Goal: Information Seeking & Learning: Learn about a topic

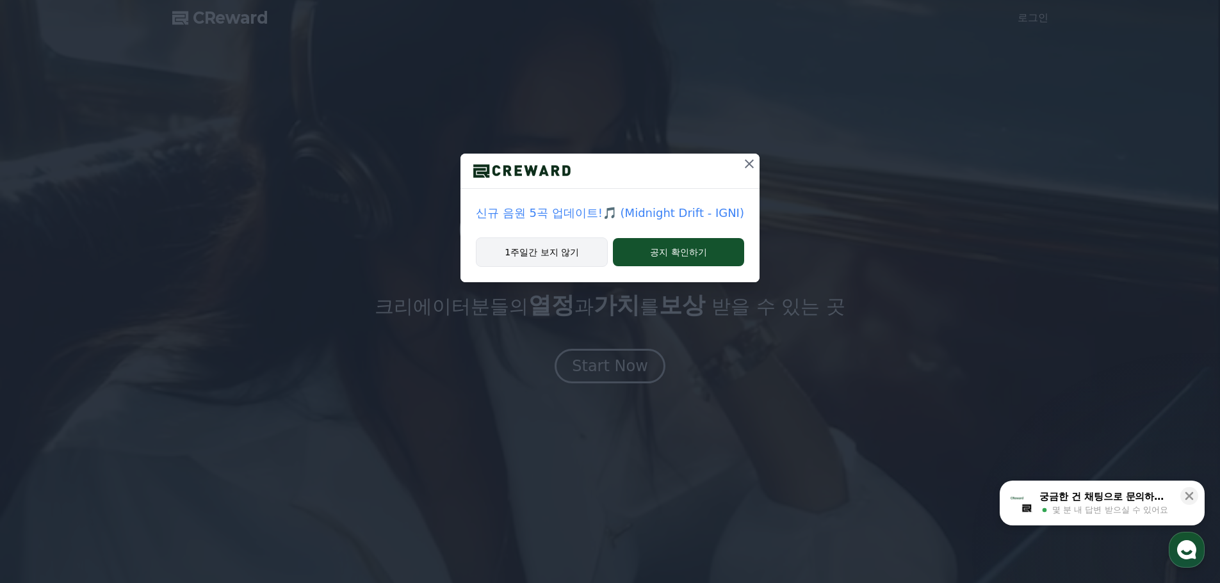
click at [526, 247] on button "1주일간 보지 않기" at bounding box center [542, 252] width 132 height 29
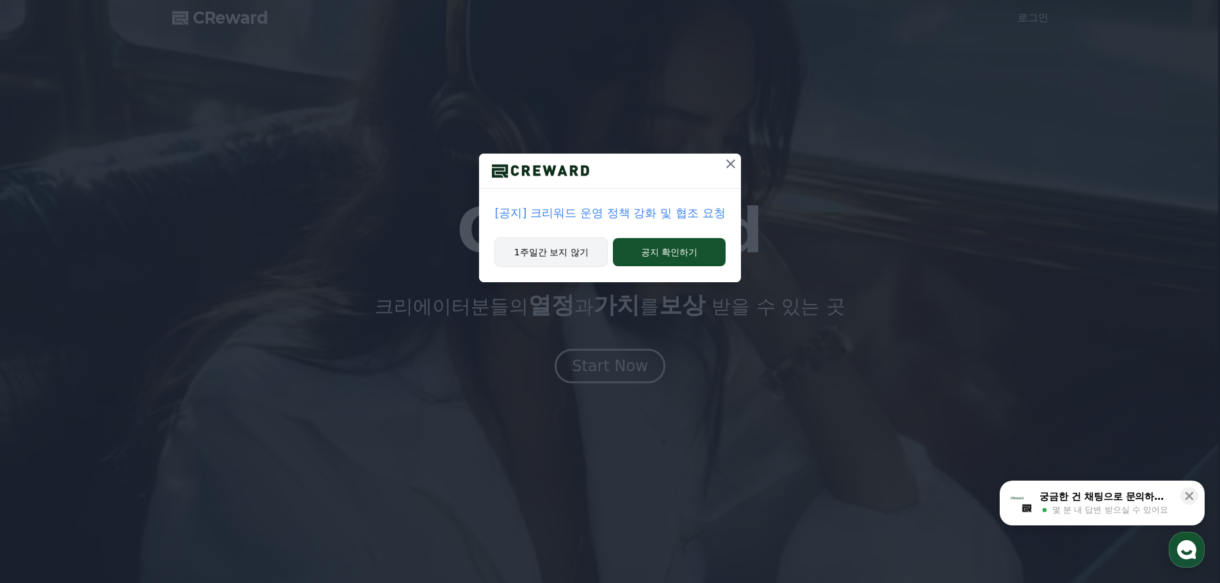
click at [571, 254] on button "1주일간 보지 않기" at bounding box center [550, 252] width 113 height 29
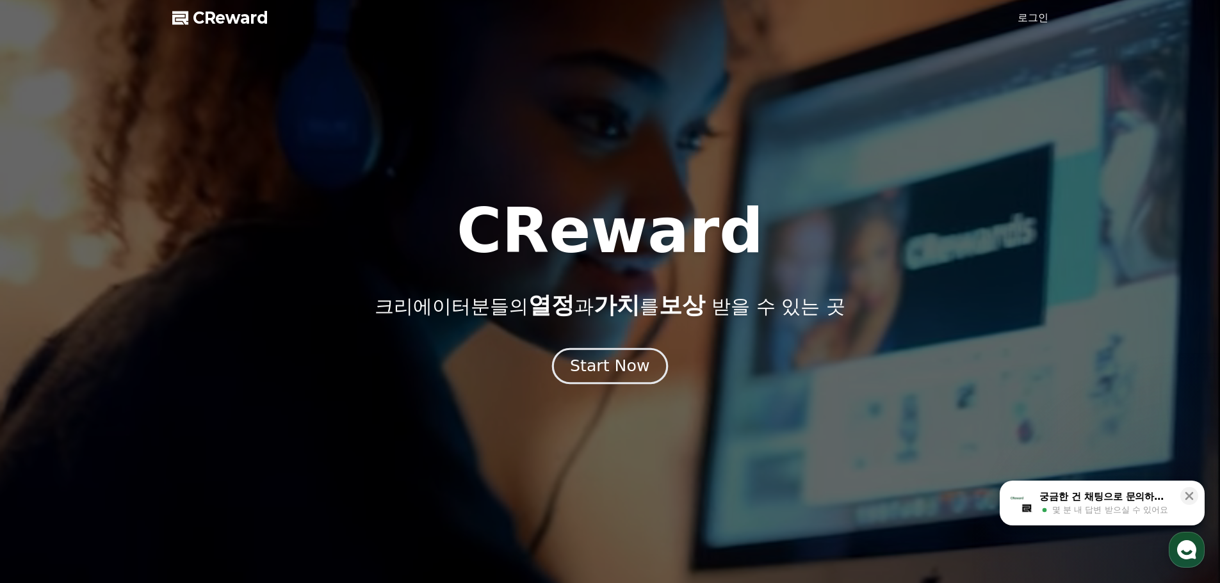
click at [625, 365] on div "Start Now" at bounding box center [609, 366] width 79 height 22
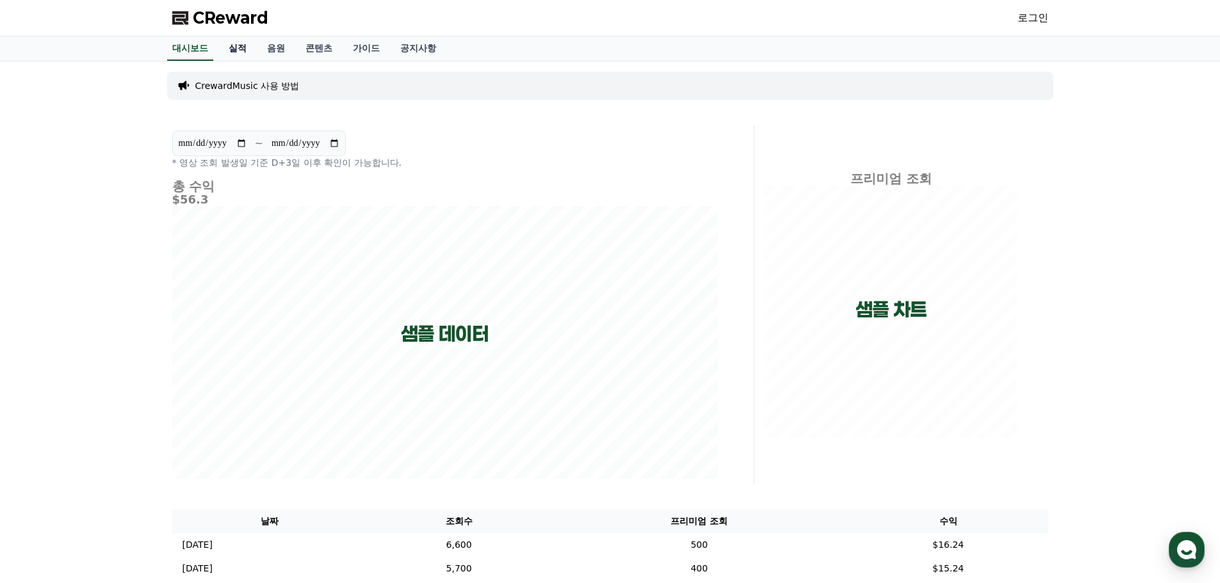
click at [241, 53] on link "실적" at bounding box center [237, 49] width 38 height 24
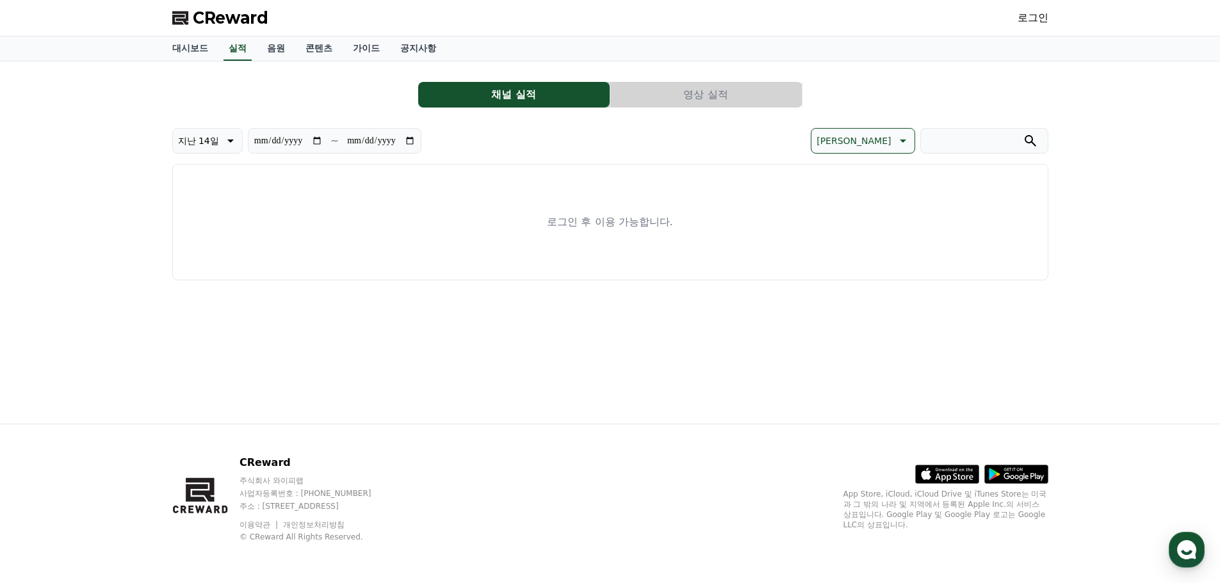
click at [1039, 8] on div "로그인" at bounding box center [1033, 18] width 31 height 20
click at [1044, 18] on link "로그인" at bounding box center [1033, 17] width 31 height 15
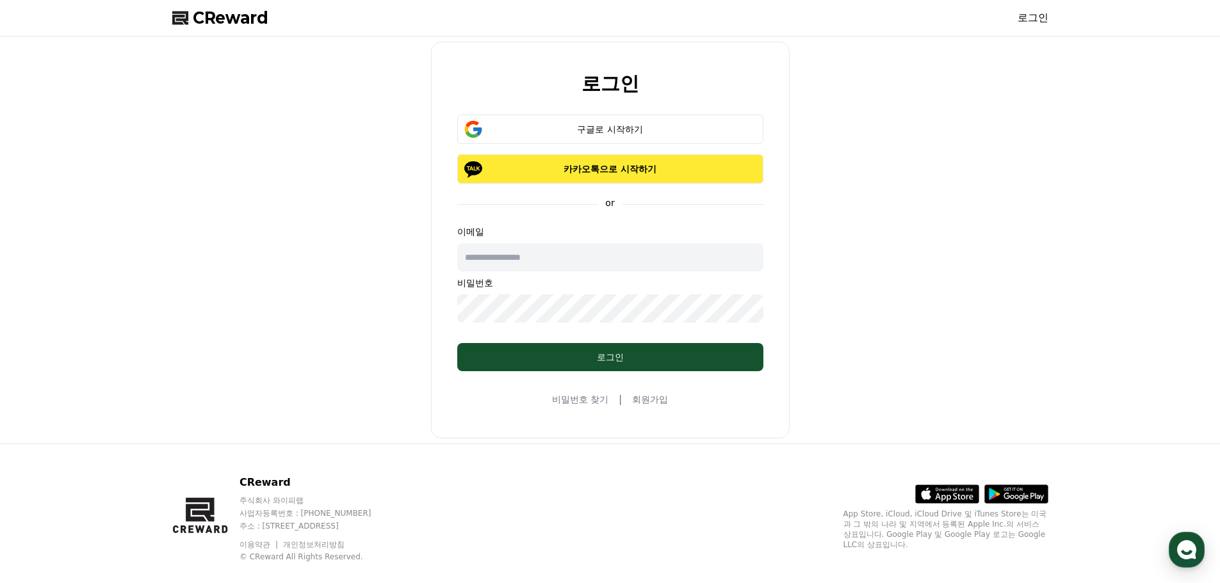
click at [616, 166] on p "카카오톡으로 시작하기" at bounding box center [610, 169] width 269 height 13
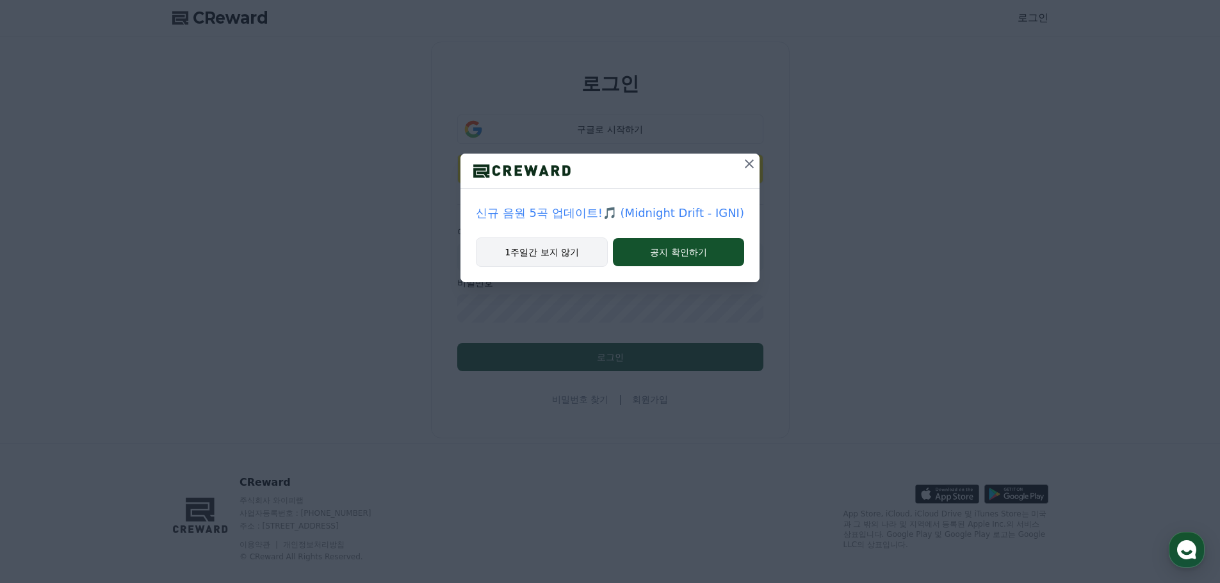
click at [570, 248] on button "1주일간 보지 않기" at bounding box center [542, 252] width 132 height 29
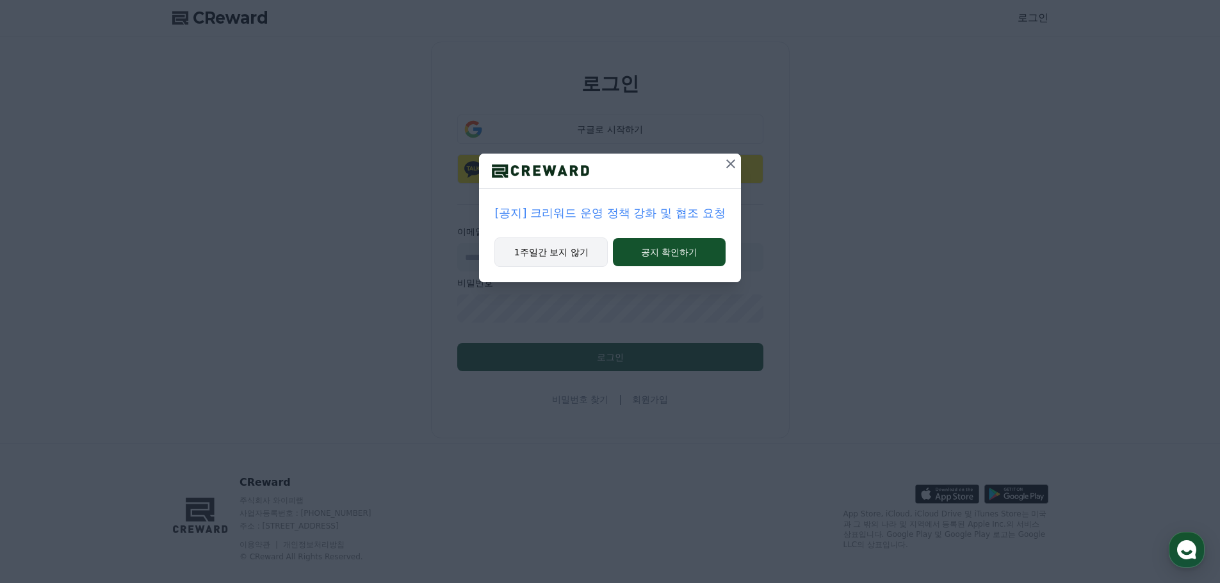
click at [553, 247] on button "1주일간 보지 않기" at bounding box center [550, 252] width 113 height 29
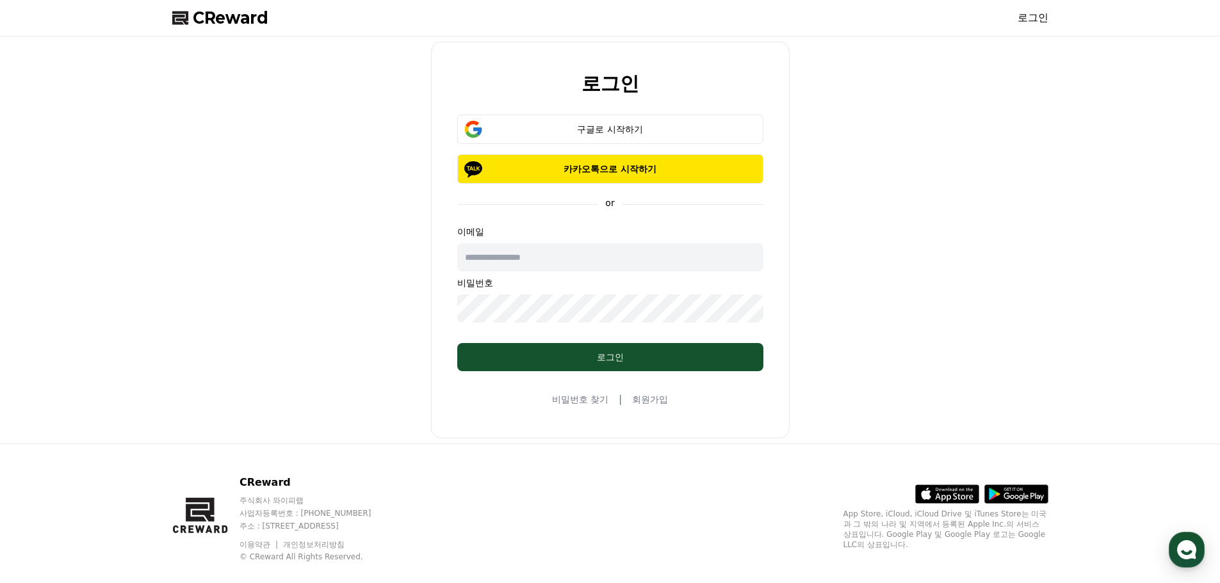
click at [553, 247] on input "text" at bounding box center [610, 257] width 306 height 28
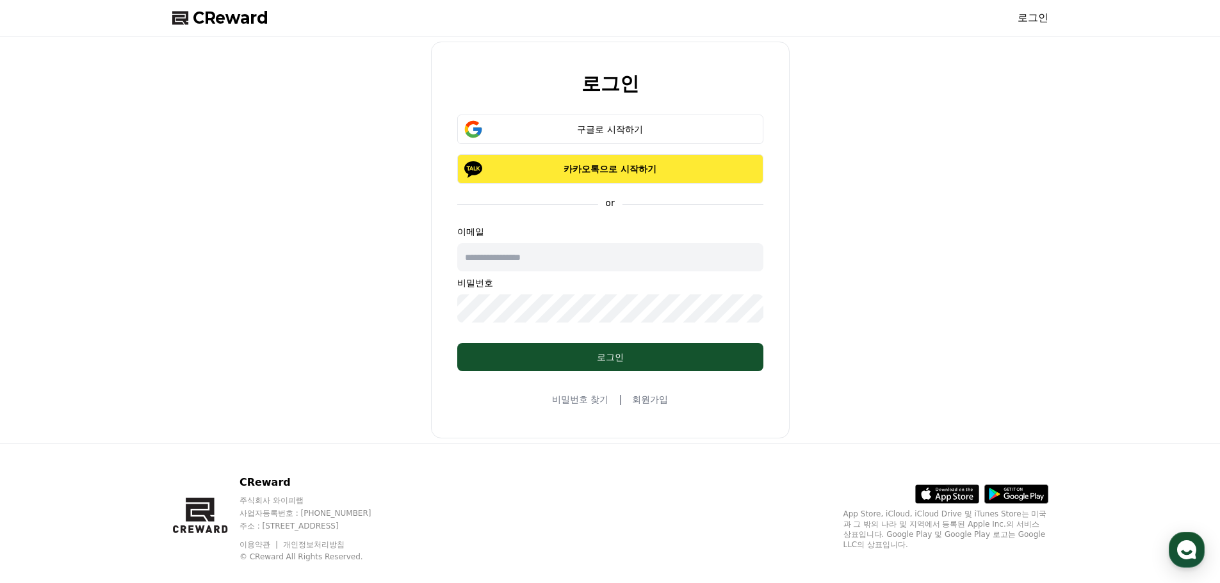
click at [569, 182] on button "카카오톡으로 시작하기" at bounding box center [610, 168] width 306 height 29
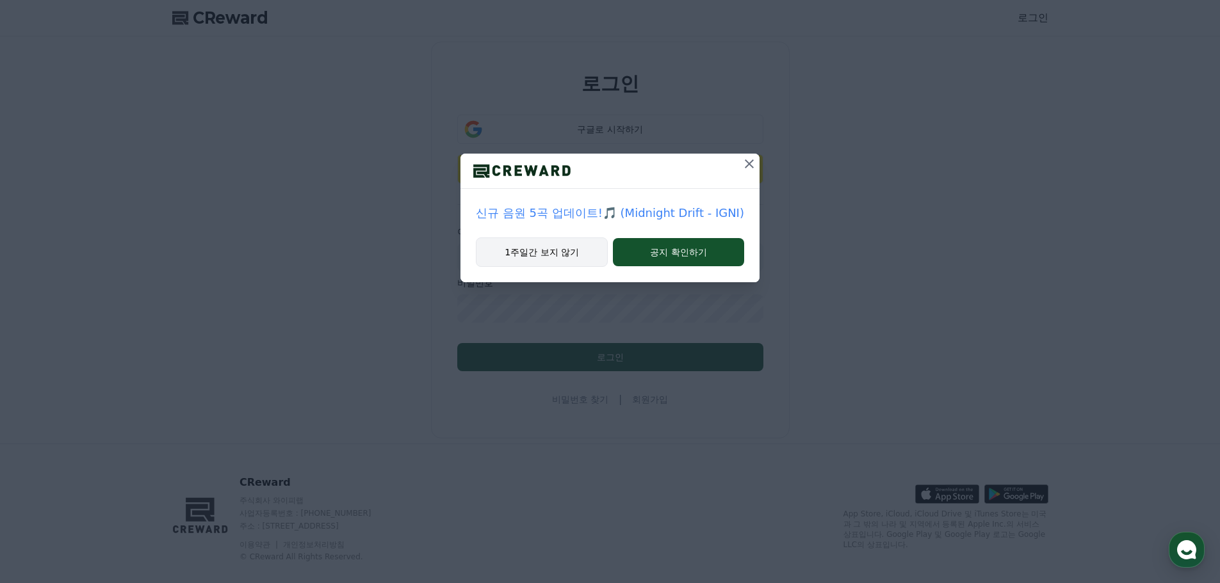
click at [548, 243] on button "1주일간 보지 않기" at bounding box center [542, 252] width 132 height 29
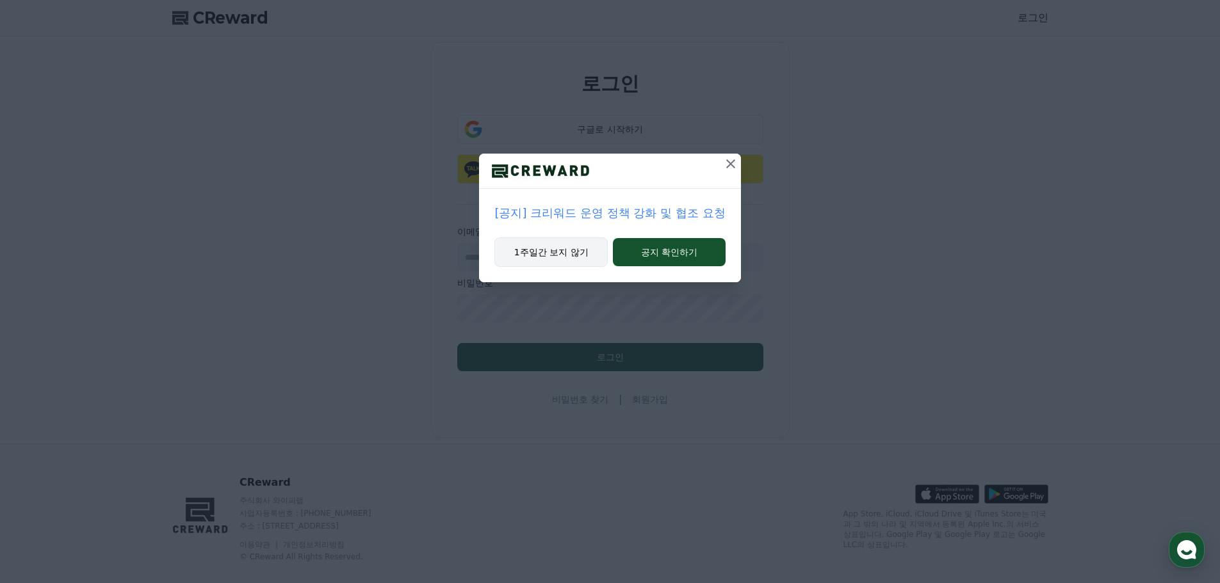
click at [540, 247] on button "1주일간 보지 않기" at bounding box center [550, 252] width 113 height 29
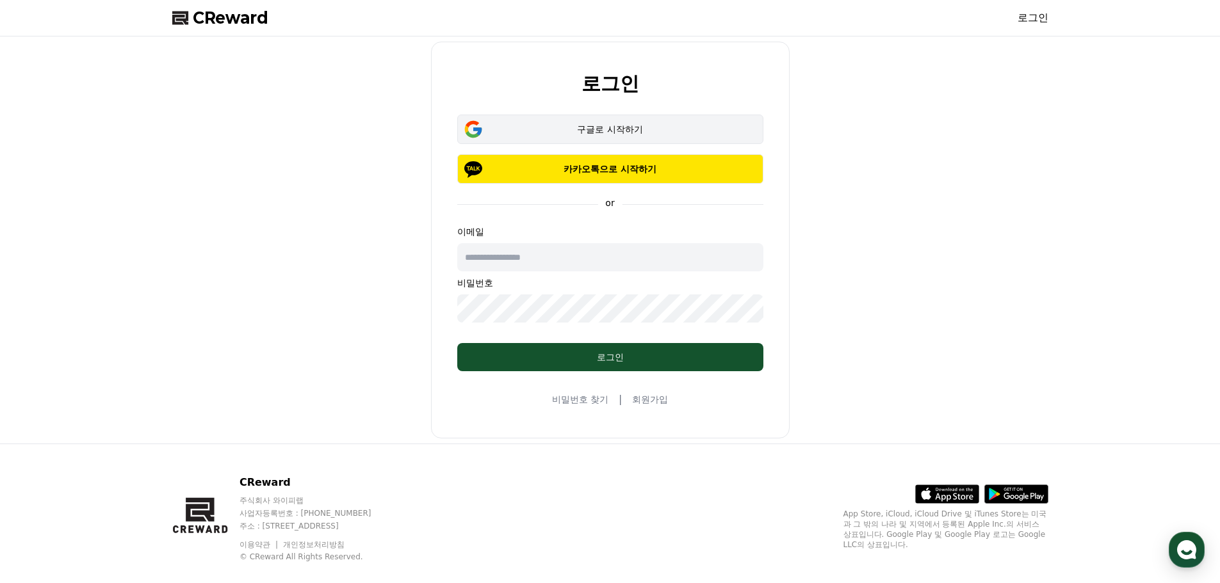
click at [612, 125] on div "구글로 시작하기" at bounding box center [610, 129] width 269 height 13
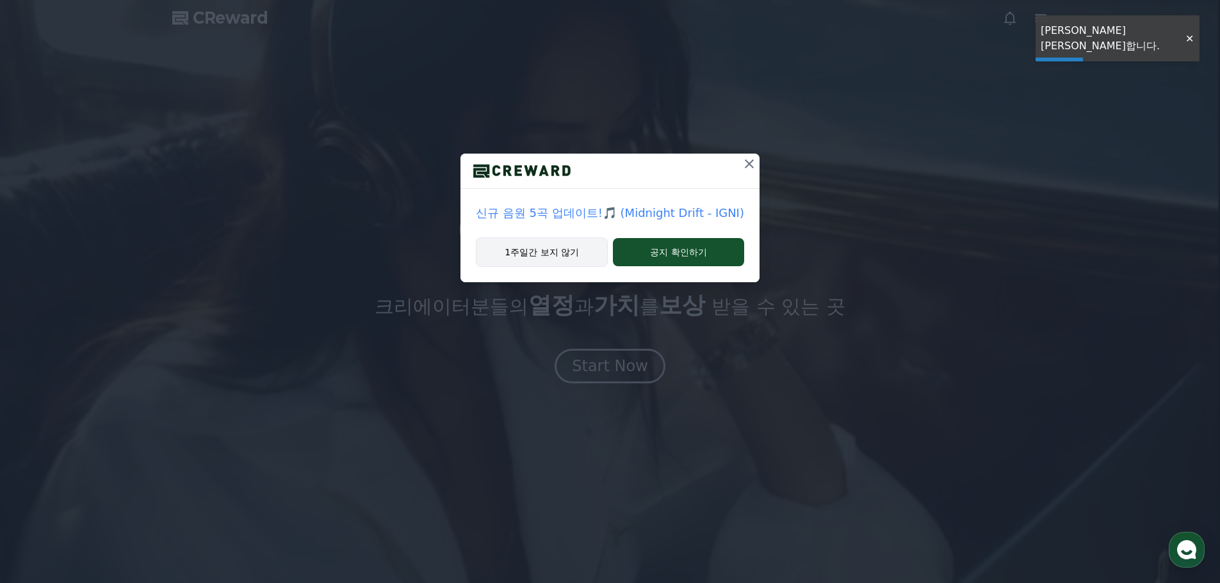
click at [564, 253] on button "1주일간 보지 않기" at bounding box center [542, 252] width 132 height 29
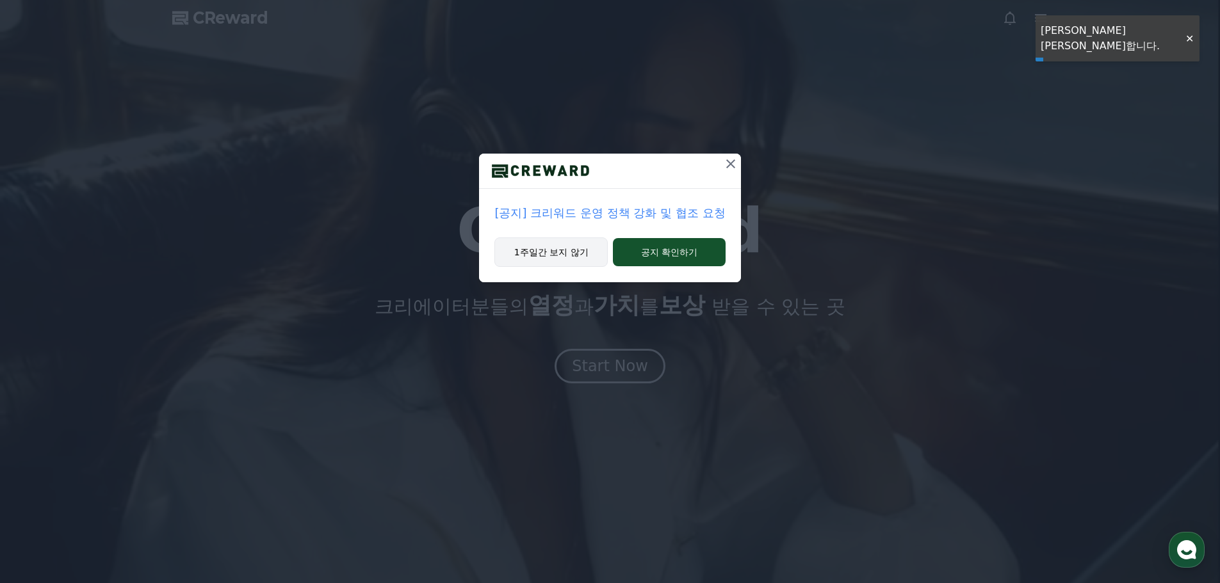
click at [546, 253] on button "1주일간 보지 않기" at bounding box center [550, 252] width 113 height 29
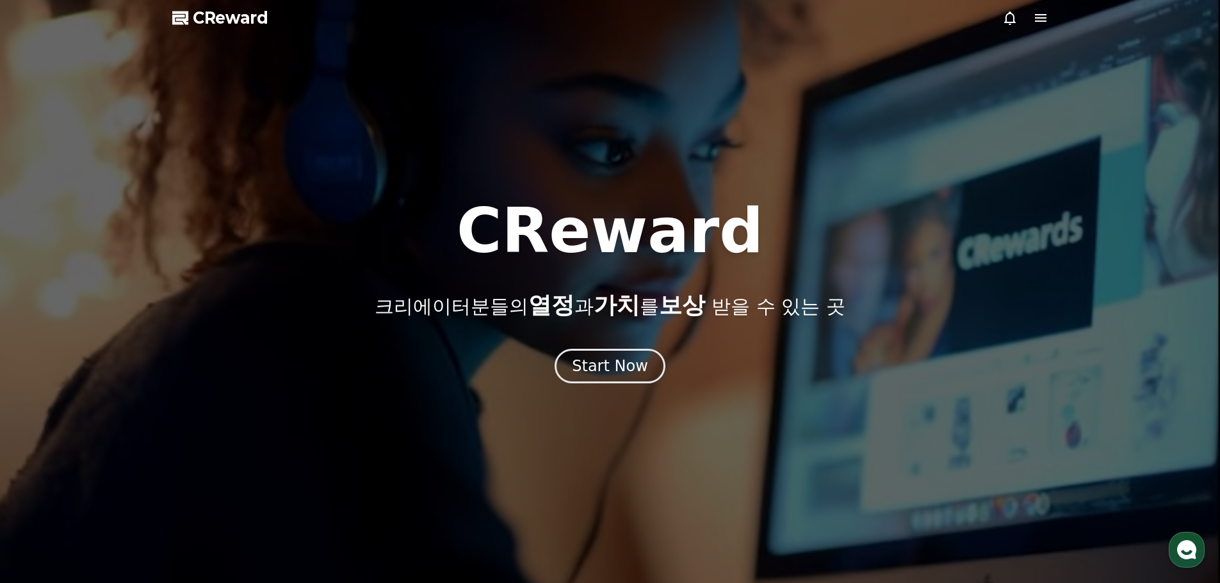
click at [633, 205] on h1 "CReward" at bounding box center [610, 230] width 307 height 61
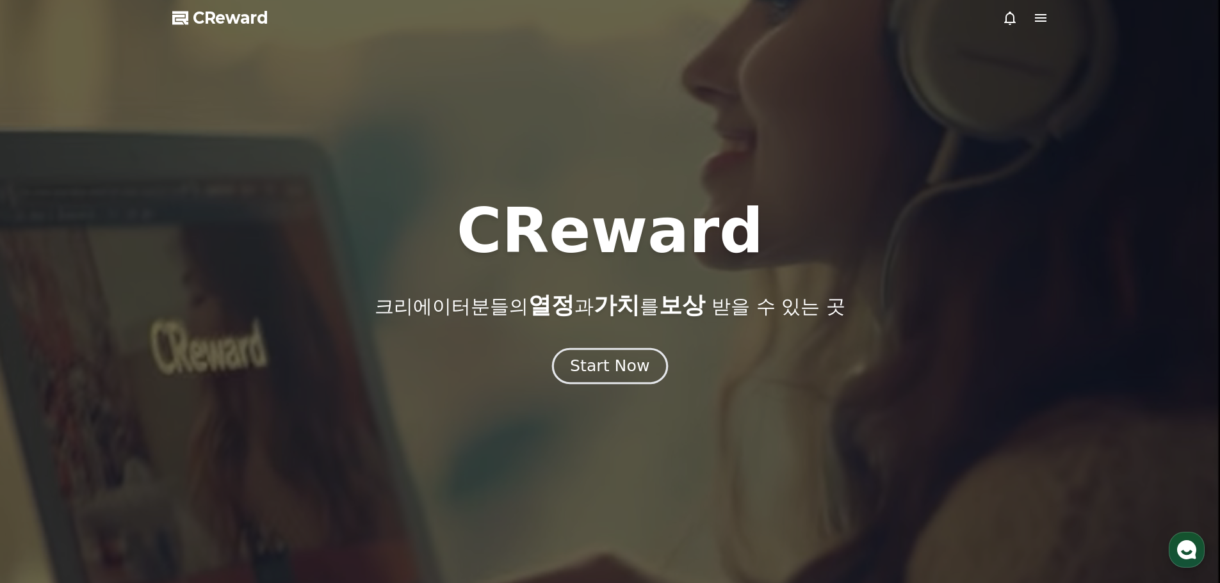
click at [623, 375] on div "Start Now" at bounding box center [609, 366] width 79 height 22
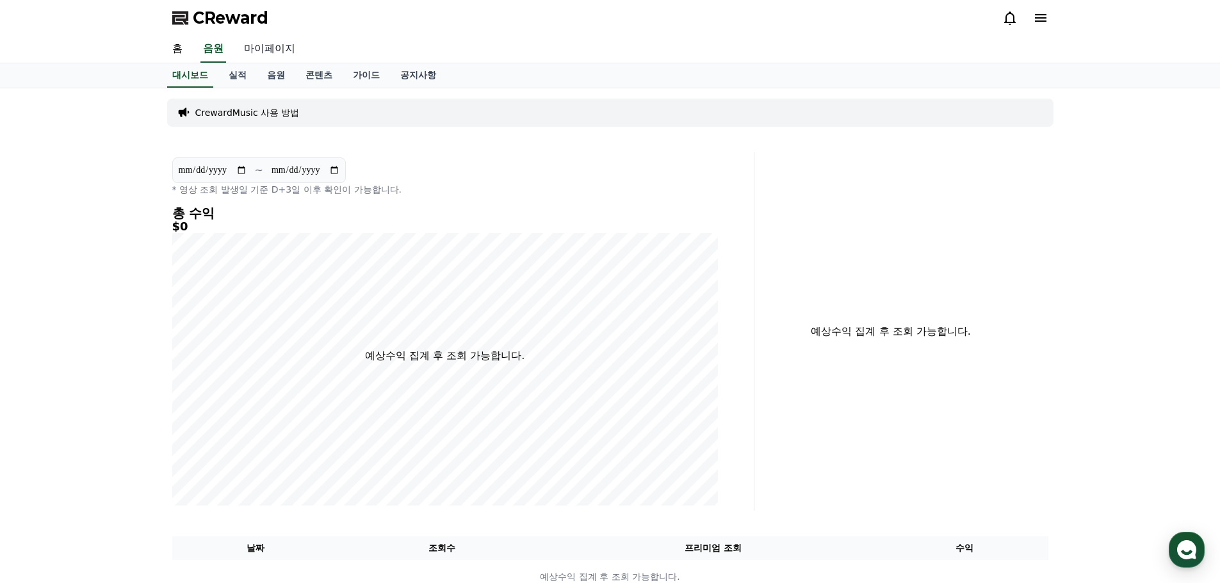
click at [265, 44] on link "마이페이지" at bounding box center [270, 49] width 72 height 27
select select "**********"
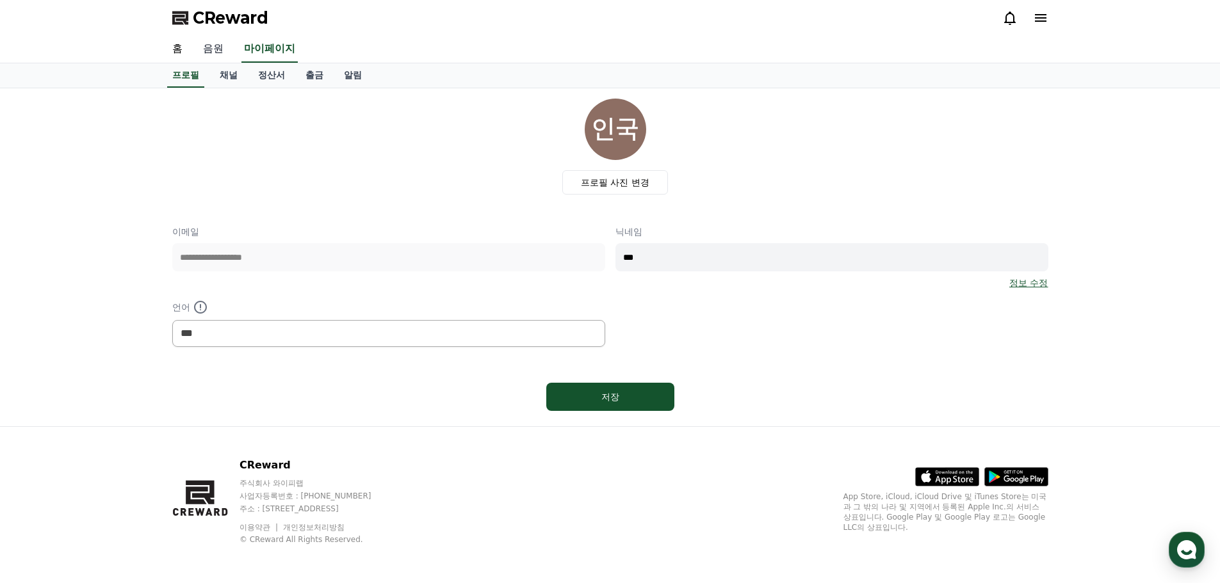
click at [209, 49] on link "음원" at bounding box center [213, 49] width 41 height 27
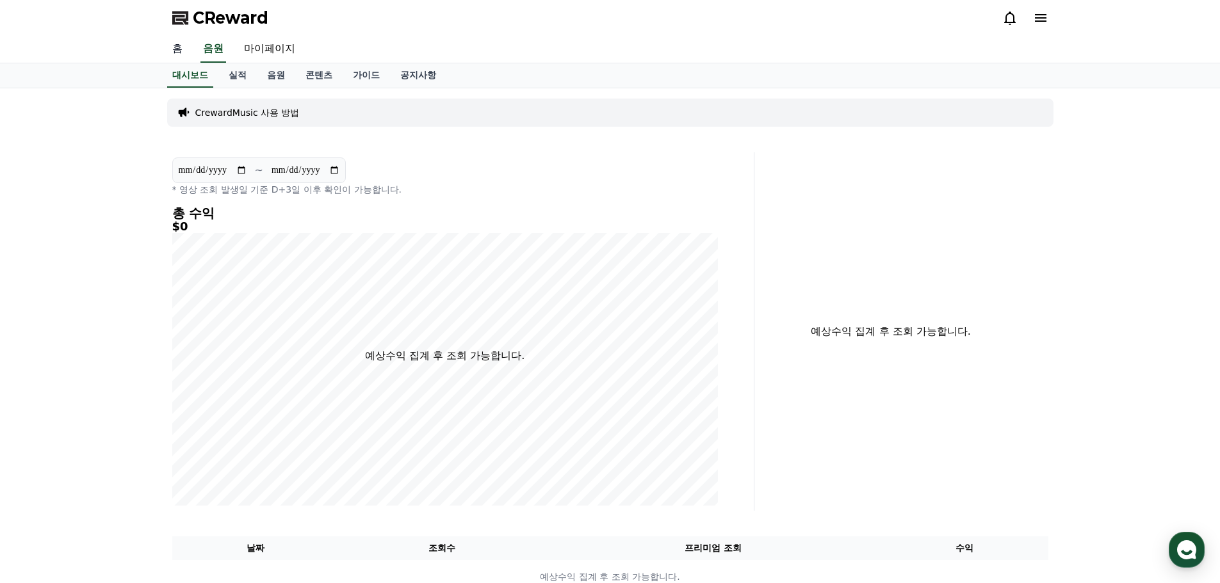
click at [181, 47] on link "홈" at bounding box center [177, 49] width 31 height 27
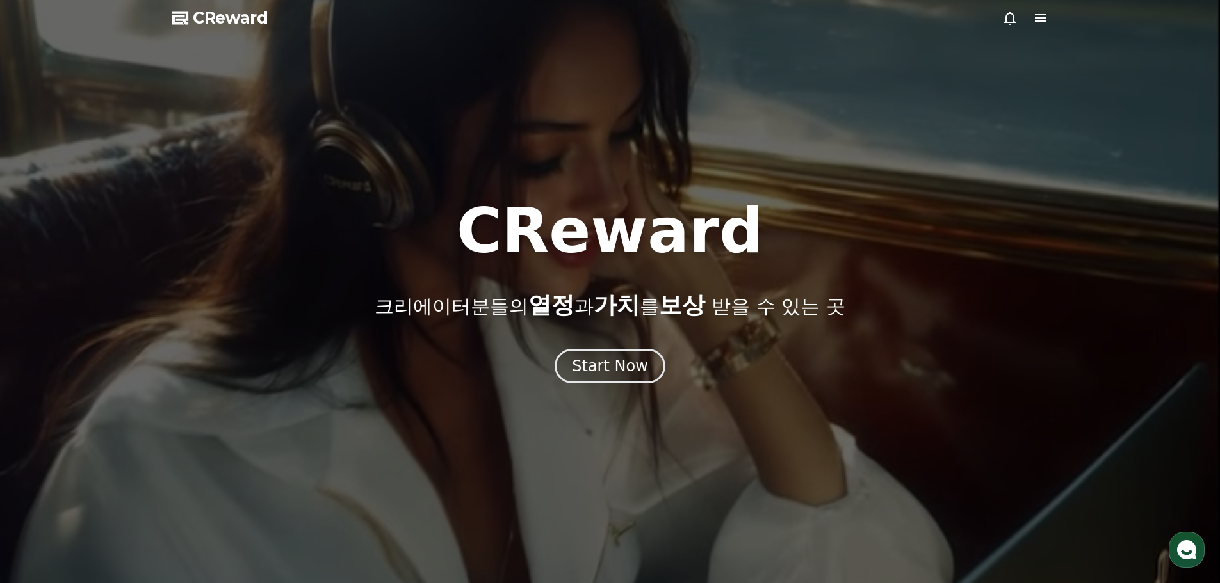
click at [263, 21] on span "CReward" at bounding box center [231, 18] width 76 height 20
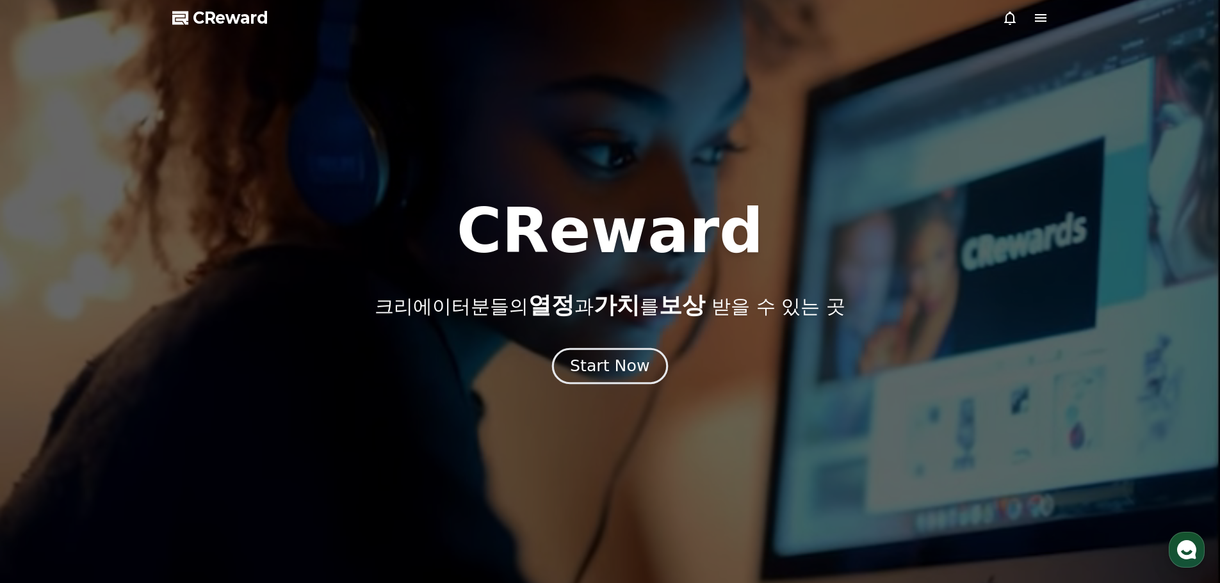
click at [609, 364] on div "Start Now" at bounding box center [609, 366] width 79 height 22
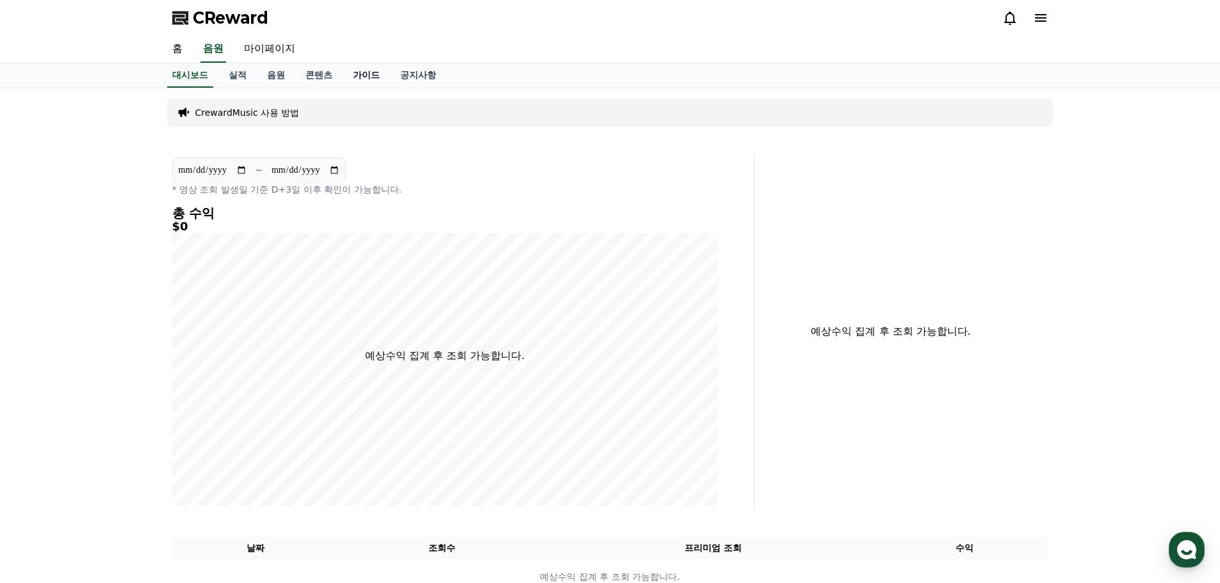
click at [365, 77] on link "가이드" at bounding box center [366, 75] width 47 height 24
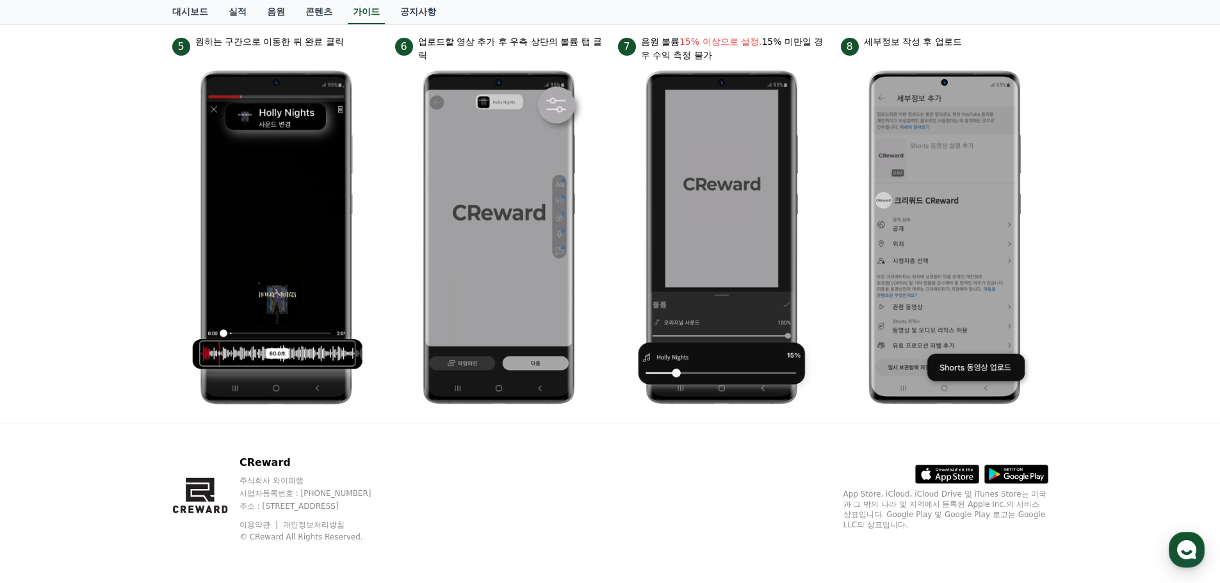
scroll to position [216, 0]
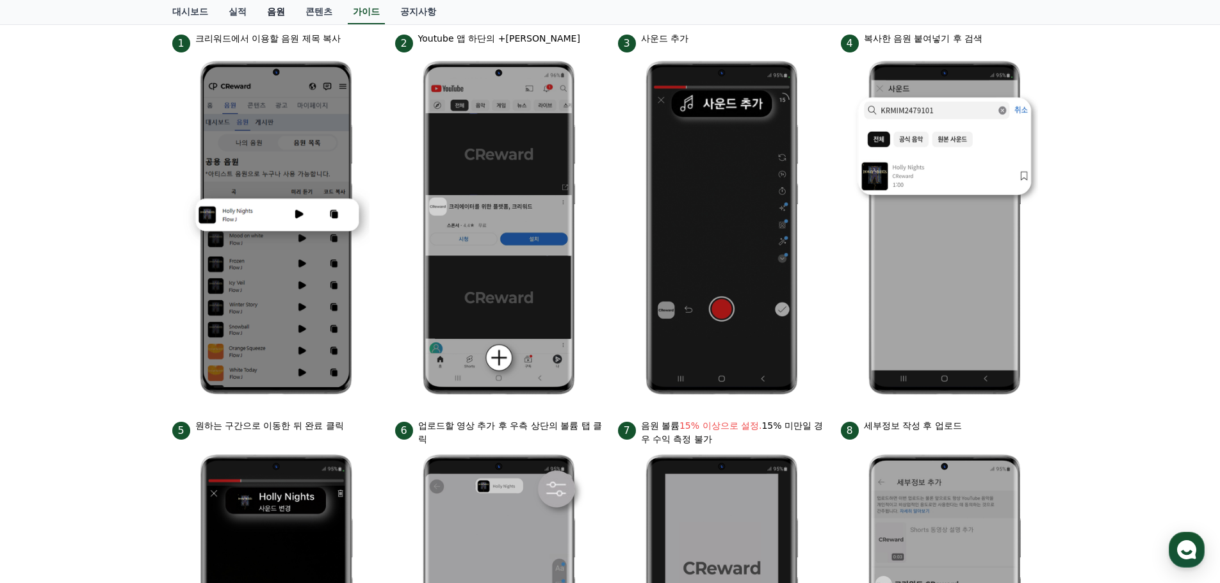
click at [286, 12] on link "음원" at bounding box center [276, 12] width 38 height 24
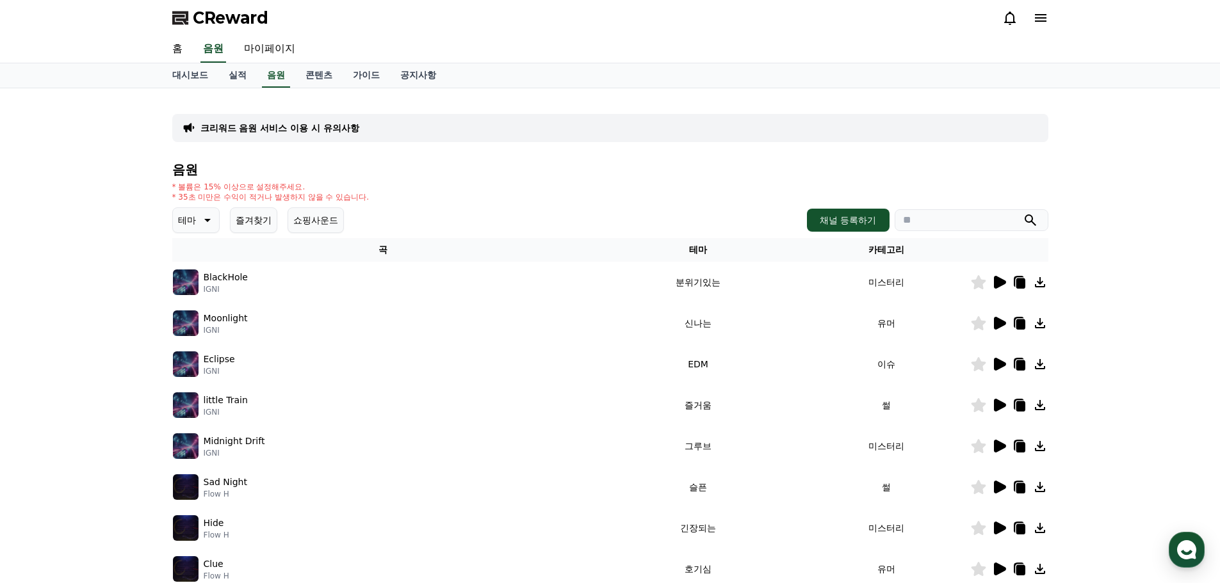
click at [206, 219] on icon at bounding box center [207, 220] width 6 height 3
click at [203, 323] on button "호기심" at bounding box center [192, 321] width 37 height 28
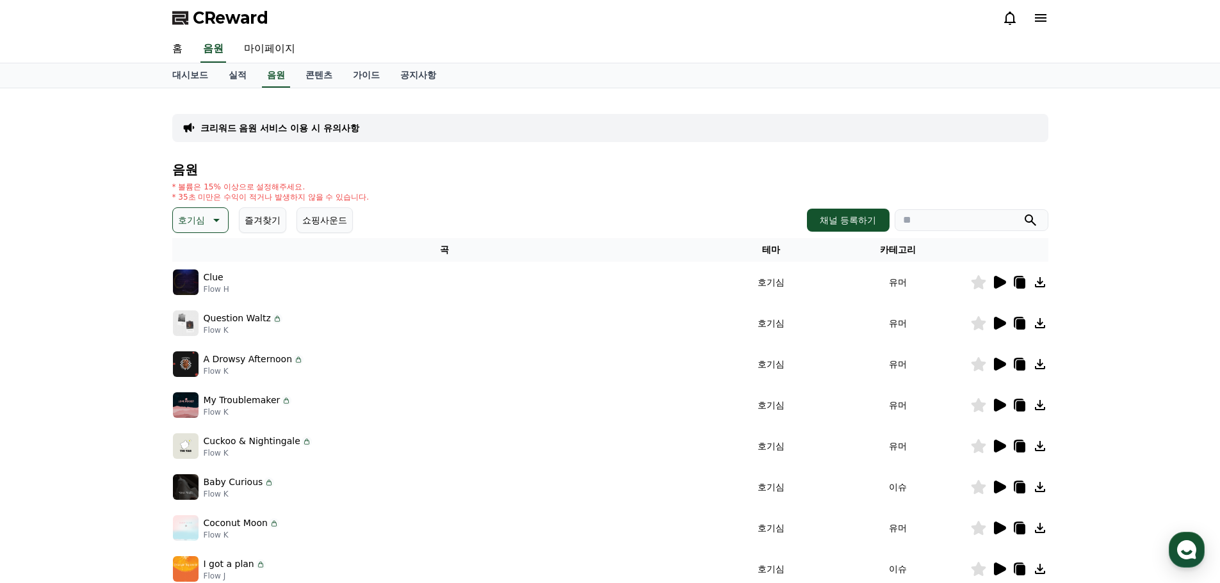
click at [998, 287] on icon at bounding box center [1000, 282] width 12 height 13
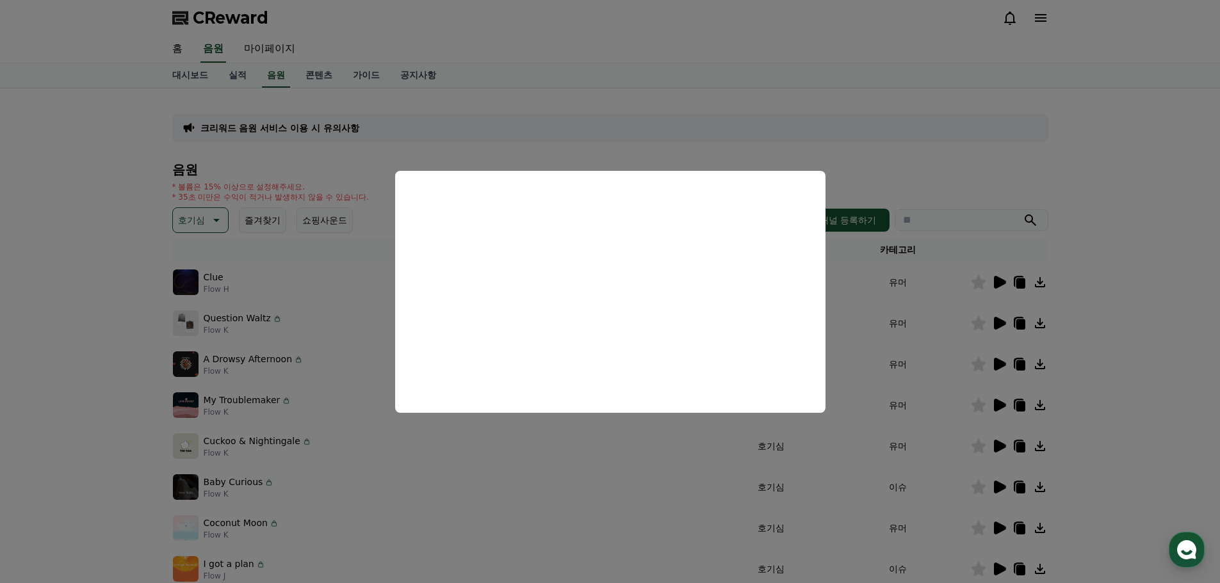
click at [345, 480] on button "close modal" at bounding box center [610, 291] width 1220 height 583
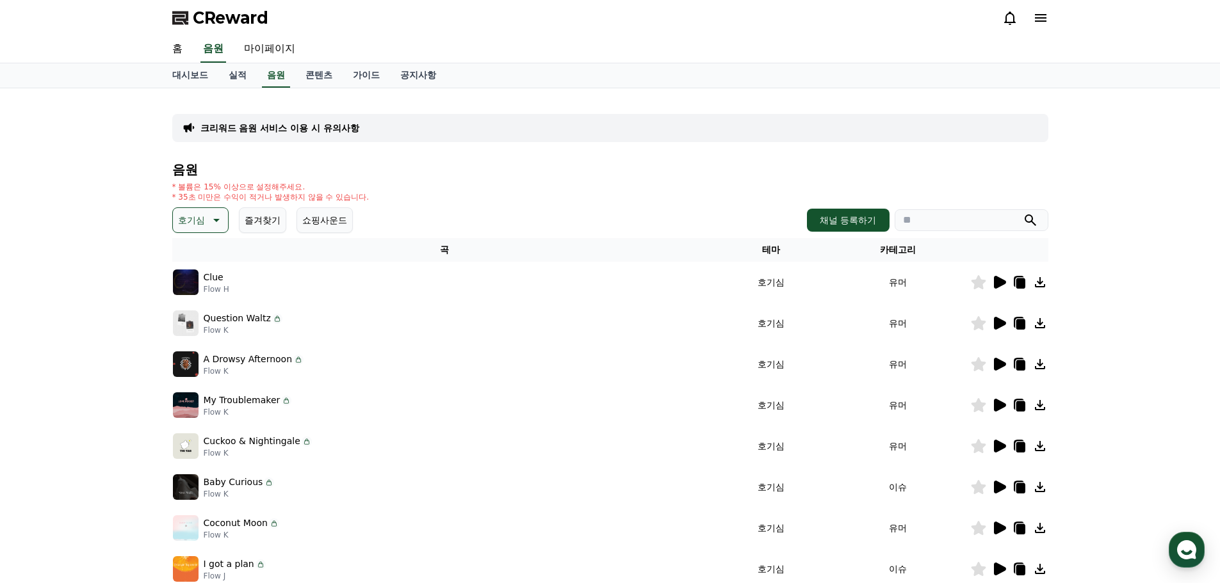
click at [1000, 364] on icon at bounding box center [1000, 364] width 12 height 13
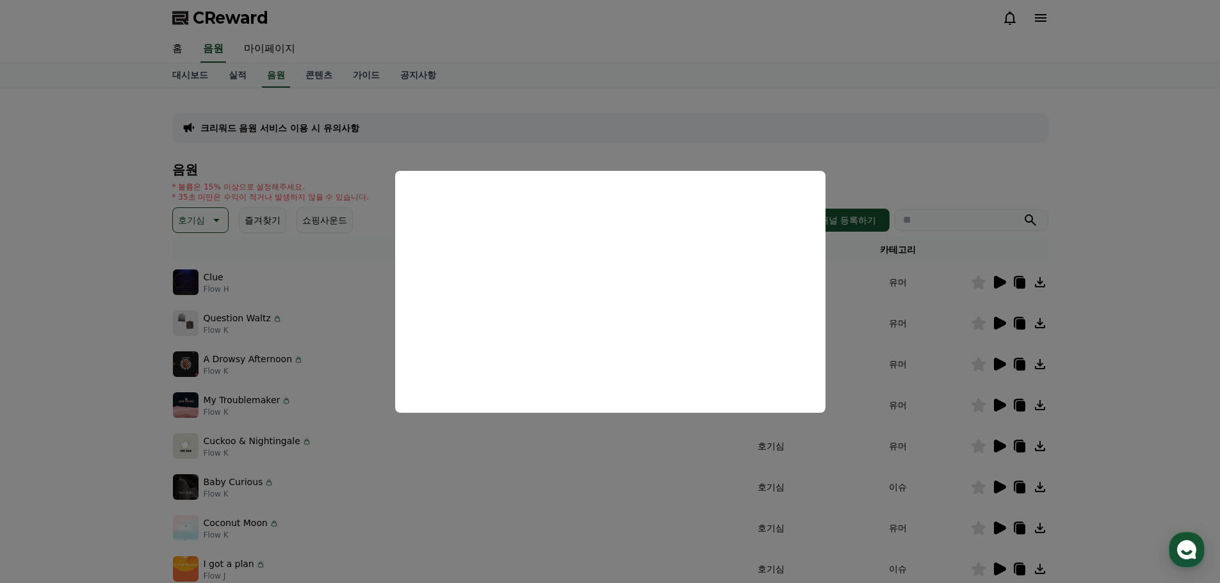
click at [323, 291] on button "close modal" at bounding box center [610, 291] width 1220 height 583
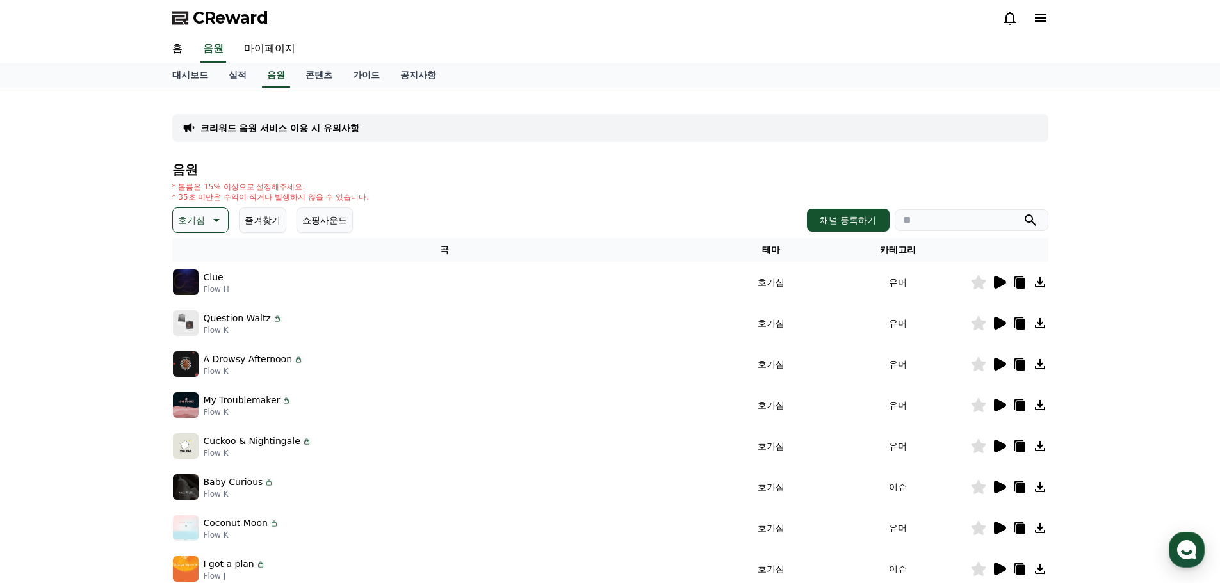
click at [1000, 324] on icon at bounding box center [1000, 323] width 12 height 13
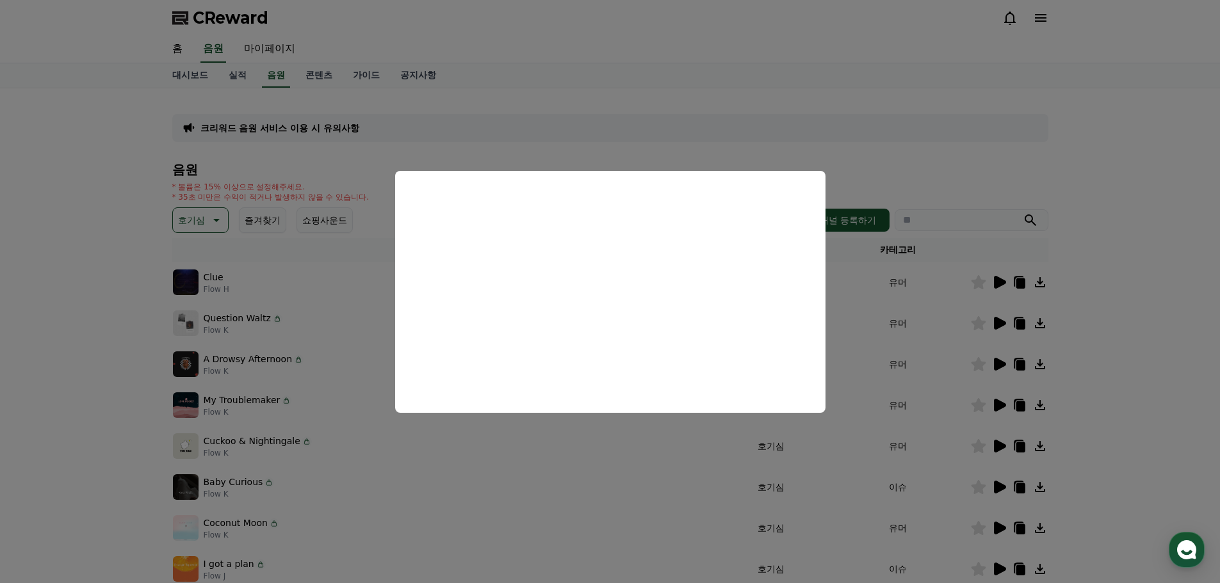
click at [488, 436] on button "close modal" at bounding box center [610, 291] width 1220 height 583
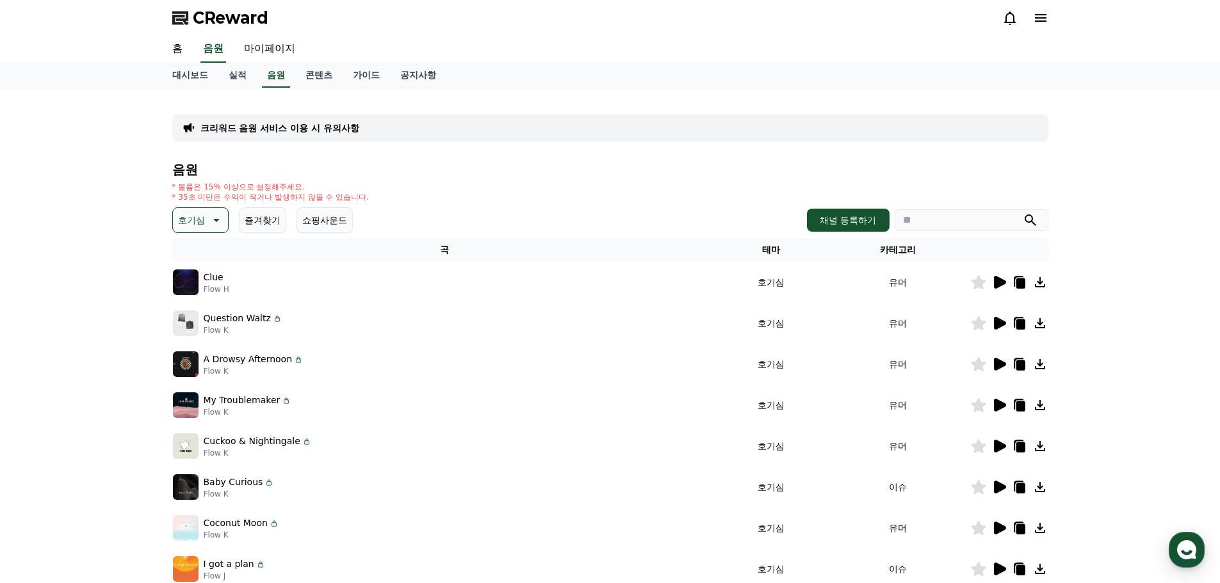
drag, startPoint x: 472, startPoint y: 19, endPoint x: 455, endPoint y: 15, distance: 17.7
click at [469, 20] on div "CReward" at bounding box center [610, 18] width 897 height 36
